Goal: Information Seeking & Learning: Learn about a topic

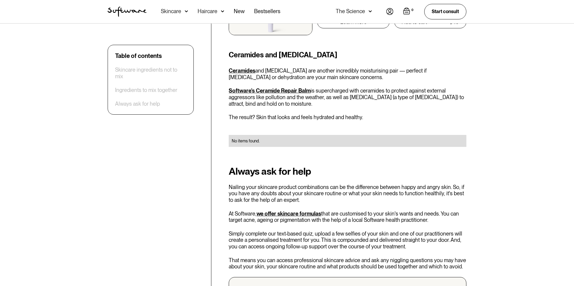
scroll to position [1550, 0]
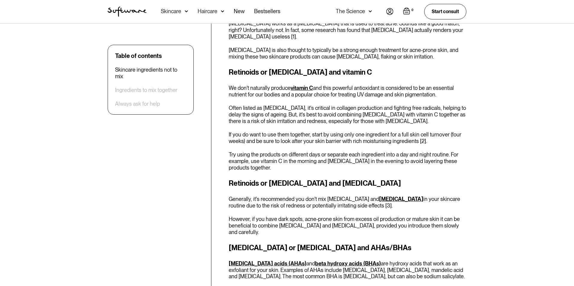
scroll to position [370, 0]
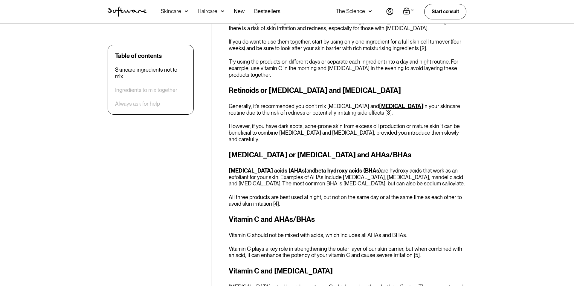
scroll to position [462, 0]
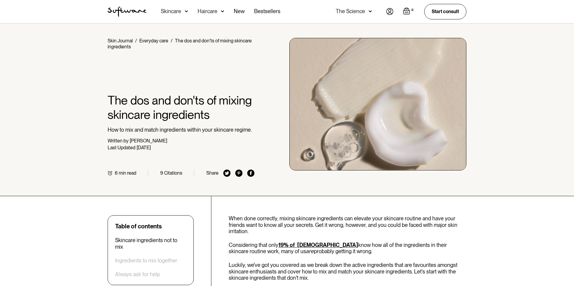
scroll to position [410, 0]
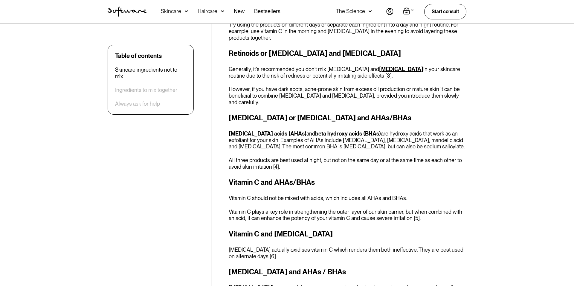
scroll to position [503, 0]
